Goal: Entertainment & Leisure: Consume media (video, audio)

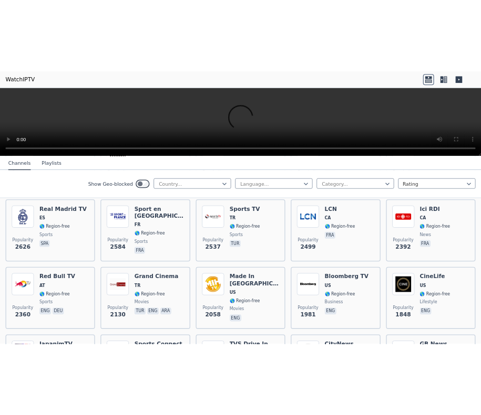
scroll to position [350, 0]
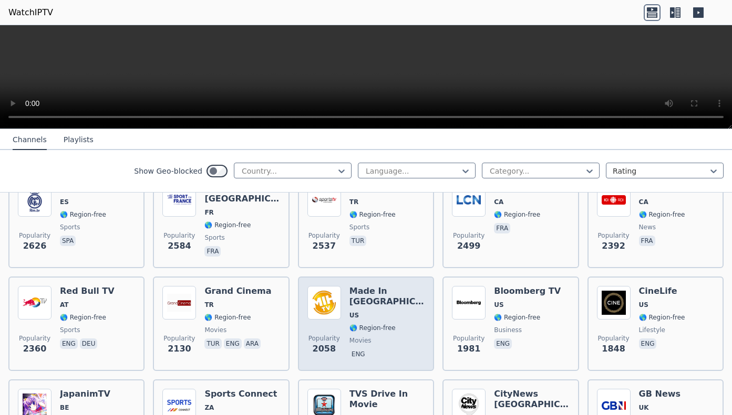
click at [329, 310] on img at bounding box center [324, 303] width 34 height 34
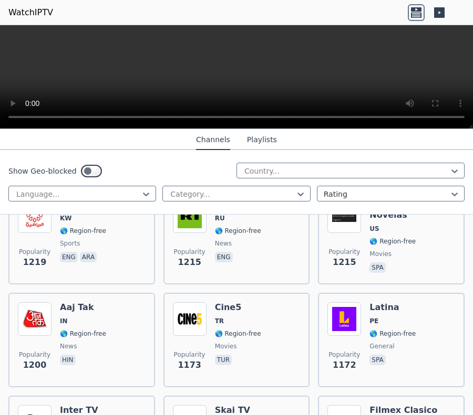
scroll to position [623, 0]
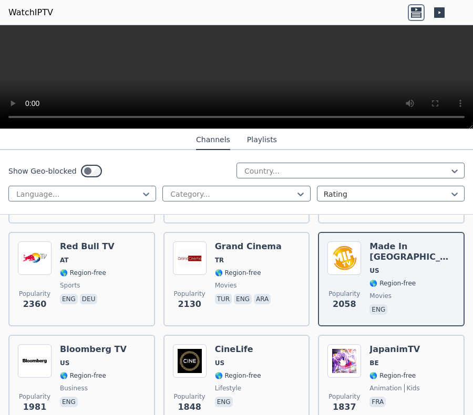
click at [265, 142] on button "Playlists" at bounding box center [262, 140] width 30 height 20
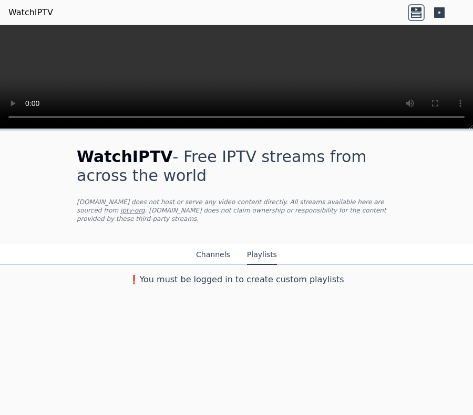
click at [216, 256] on button "Channels" at bounding box center [213, 255] width 34 height 20
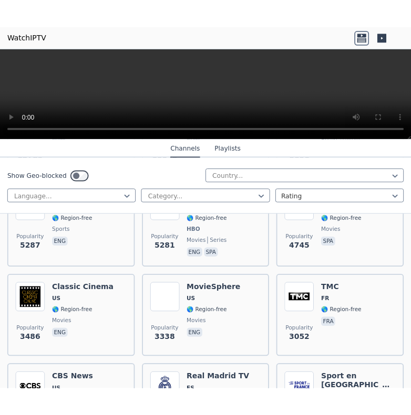
scroll to position [276, 0]
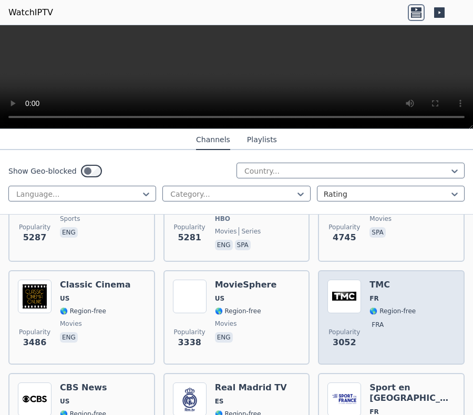
click at [375, 293] on div "TMC FR 🌎 Region-free fra" at bounding box center [392, 318] width 46 height 76
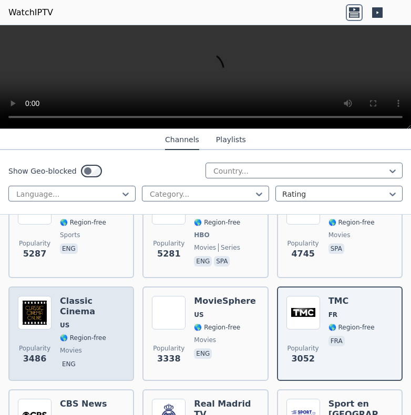
scroll to position [274, 0]
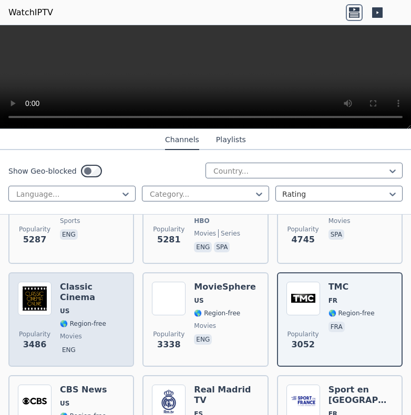
click at [86, 331] on div "Classic Cinema US 🌎 Region-free movies eng" at bounding box center [92, 320] width 65 height 76
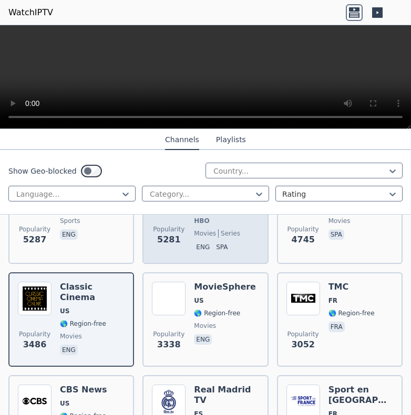
click at [178, 240] on span "5281" at bounding box center [169, 240] width 24 height 13
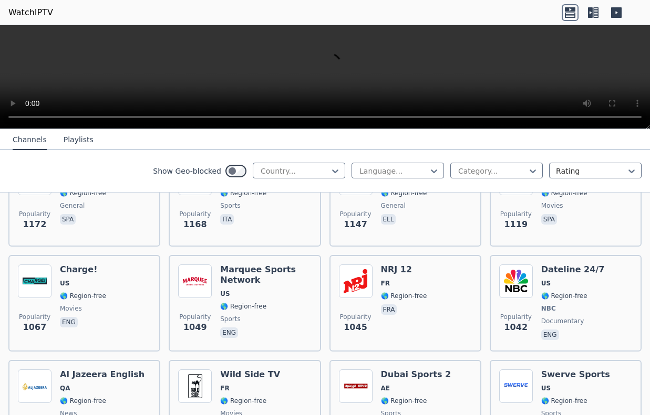
scroll to position [970, 0]
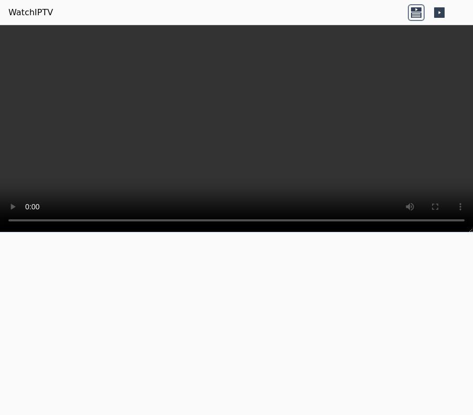
click at [286, 14] on icon at bounding box center [416, 14] width 11 height 5
click at [286, 9] on icon at bounding box center [416, 9] width 11 height 4
click at [286, 11] on icon at bounding box center [439, 12] width 11 height 11
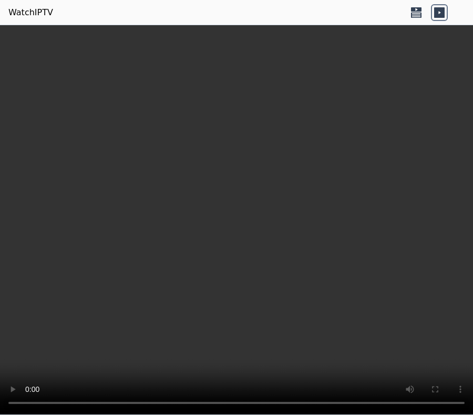
click at [286, 12] on icon at bounding box center [439, 12] width 11 height 11
click at [50, 14] on header "WatchIPTV" at bounding box center [236, 12] width 473 height 25
click at [286, 13] on icon at bounding box center [416, 14] width 11 height 5
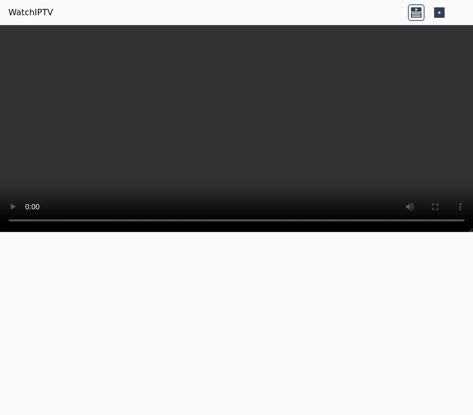
click at [286, 13] on icon at bounding box center [416, 14] width 11 height 5
click at [286, 13] on icon at bounding box center [439, 12] width 11 height 11
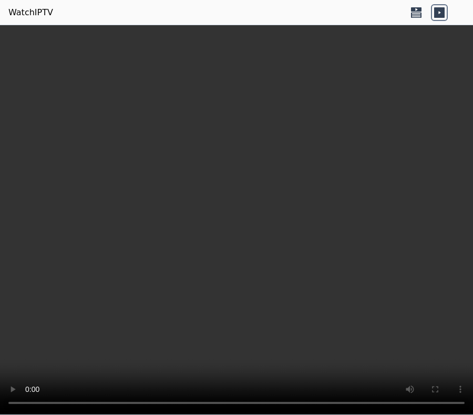
click at [286, 11] on icon at bounding box center [439, 12] width 11 height 11
click at [286, 13] on icon at bounding box center [416, 14] width 11 height 5
